Goal: Check status: Check status

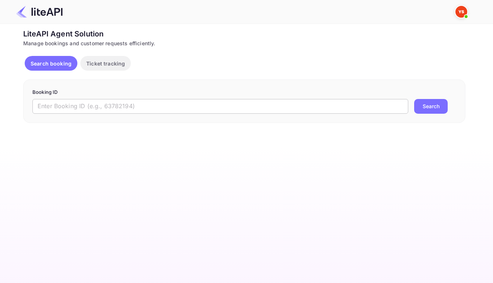
click at [237, 110] on input "text" at bounding box center [220, 106] width 376 height 15
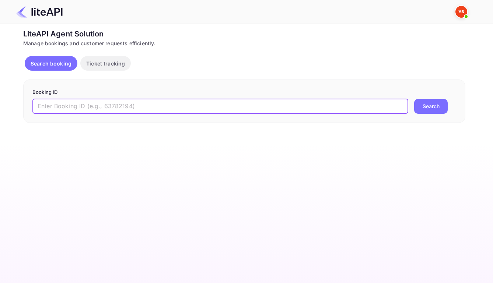
paste input "8472424"
type input "8472424"
click at [422, 111] on button "Search" at bounding box center [431, 106] width 34 height 15
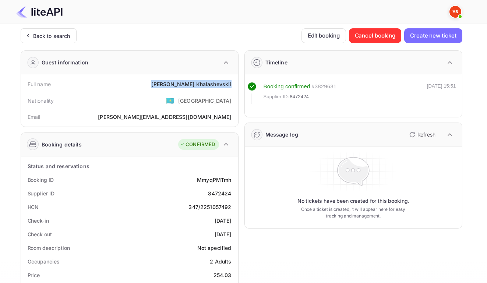
drag, startPoint x: 178, startPoint y: 85, endPoint x: 231, endPoint y: 87, distance: 52.7
click at [231, 87] on div "Full name [PERSON_NAME]" at bounding box center [129, 84] width 211 height 14
copy div "[PERSON_NAME]"
click at [216, 197] on div "8472424" at bounding box center [219, 194] width 23 height 8
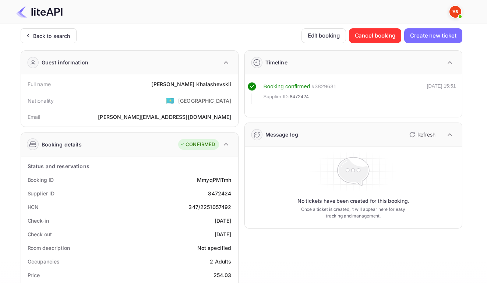
click at [213, 183] on div "MmyqPMTmh" at bounding box center [214, 180] width 34 height 8
copy div "MmyqPMTmh"
click at [219, 197] on div "8472424" at bounding box center [219, 194] width 23 height 8
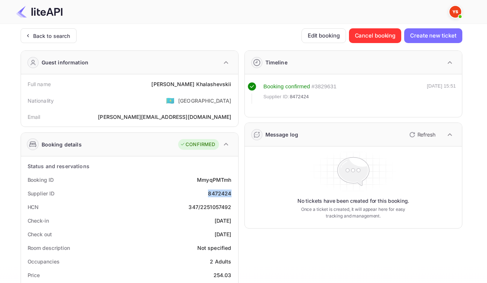
copy div "8472424"
click at [215, 225] on div "[DATE]" at bounding box center [223, 221] width 17 height 8
drag, startPoint x: 198, startPoint y: 225, endPoint x: 229, endPoint y: 229, distance: 31.1
click at [229, 228] on div "Check-in [DATE]" at bounding box center [129, 221] width 211 height 14
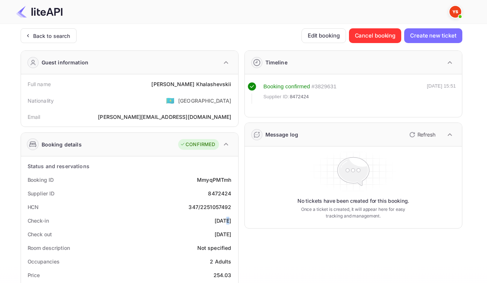
copy div "[DATE]"
drag, startPoint x: 199, startPoint y: 238, endPoint x: 234, endPoint y: 242, distance: 34.5
copy div "[DATE]"
